Goal: Browse casually

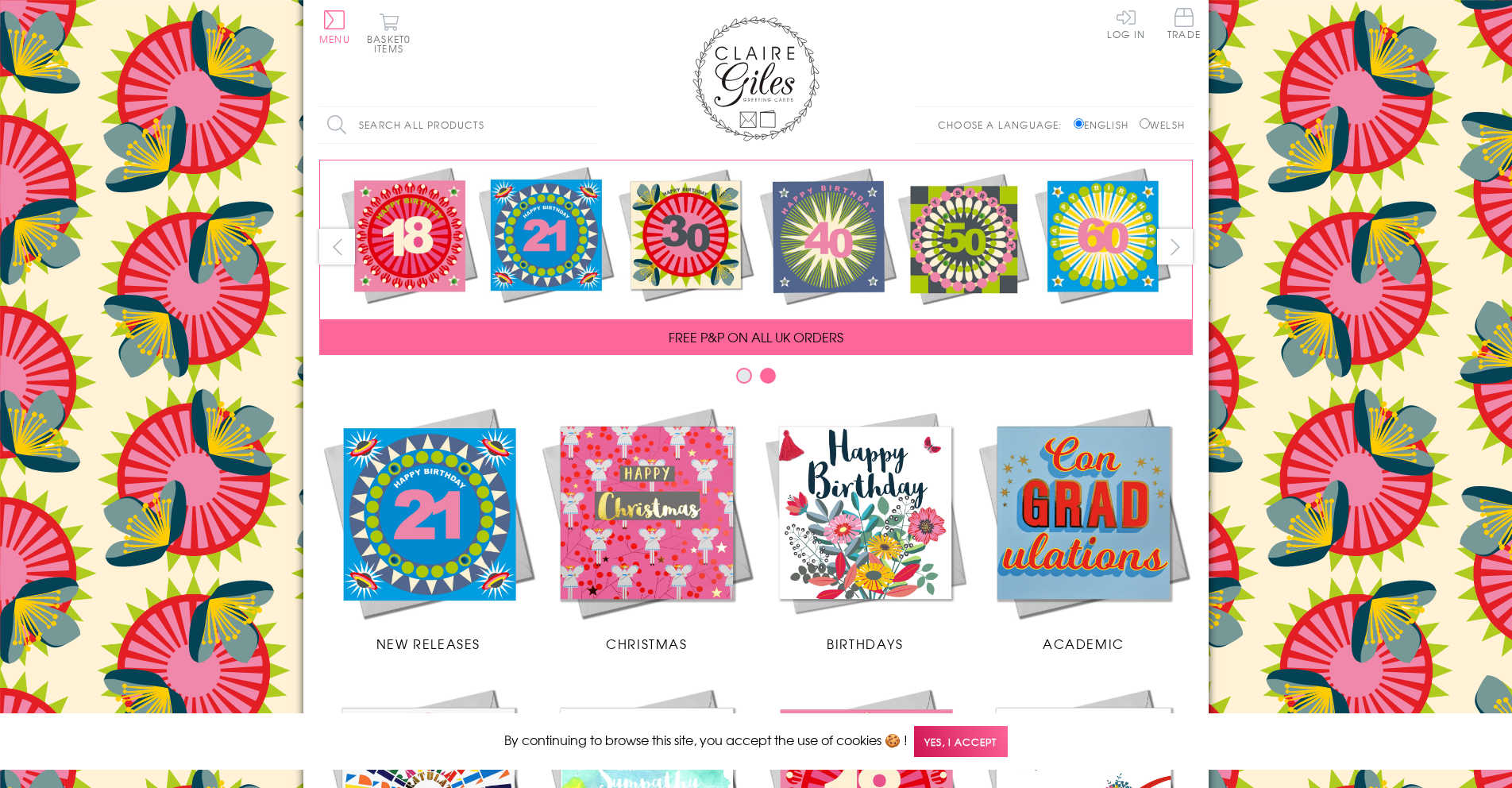
scroll to position [584, 0]
